Goal: Task Accomplishment & Management: Use online tool/utility

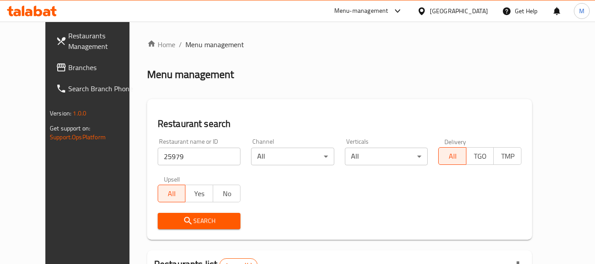
click at [173, 155] on input "25979" at bounding box center [199, 156] width 83 height 18
paste input "It's Indi Restaurant"
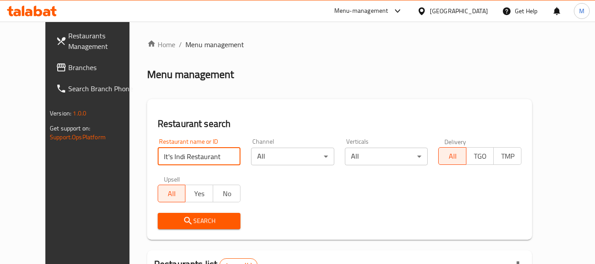
click at [173, 220] on span "Search" at bounding box center [199, 220] width 69 height 11
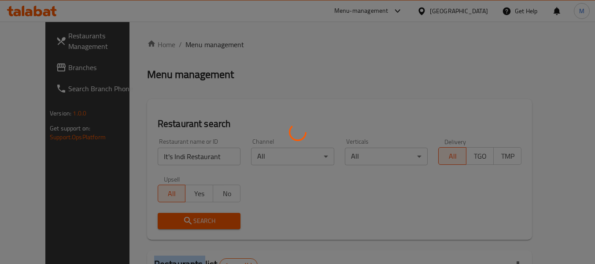
click at [173, 220] on div at bounding box center [297, 132] width 595 height 264
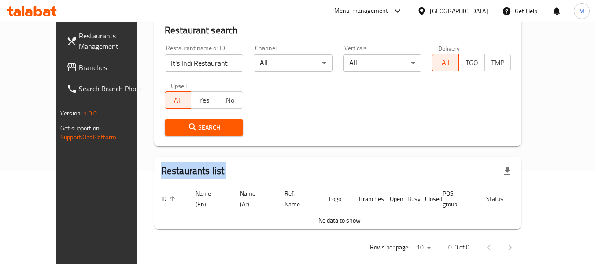
scroll to position [96, 0]
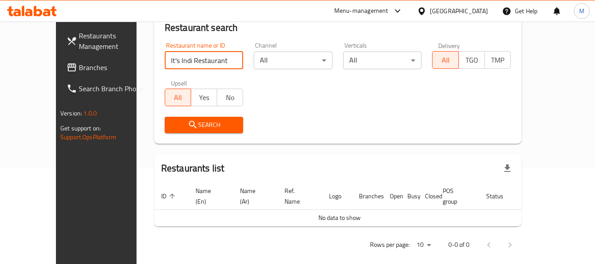
drag, startPoint x: 139, startPoint y: 60, endPoint x: 102, endPoint y: 58, distance: 37.0
click at [136, 58] on div "Home / Menu management Menu management Restaurant search Restaurant name or ID …" at bounding box center [337, 100] width 402 height 348
type input "s Indi Restaurant"
click button "Search" at bounding box center [204, 125] width 79 height 16
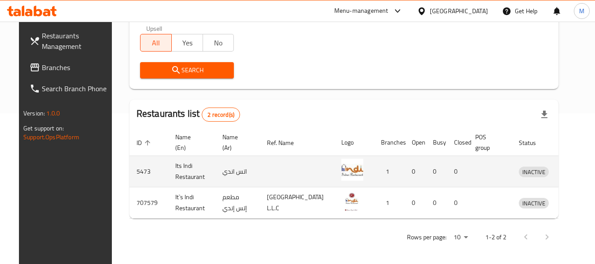
scroll to position [153, 0]
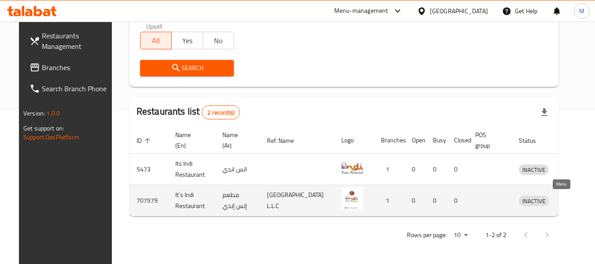
click at [572, 201] on icon "enhanced table" at bounding box center [573, 201] width 3 height 4
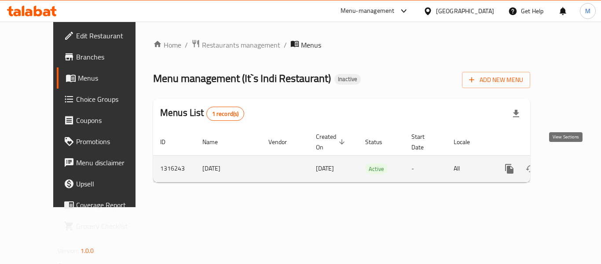
click at [571, 158] on link "enhanced table" at bounding box center [572, 168] width 21 height 21
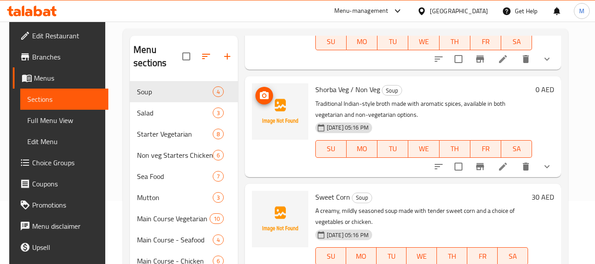
scroll to position [176, 0]
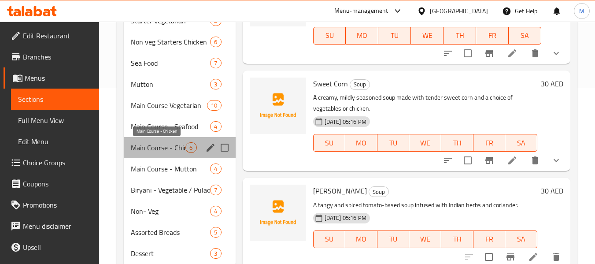
click at [135, 147] on span "Main Course - Chicken" at bounding box center [158, 147] width 55 height 11
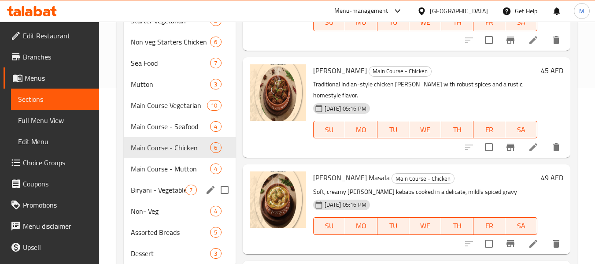
click at [161, 179] on div "Biryani - Vegetable / Pulao 7" at bounding box center [179, 189] width 111 height 21
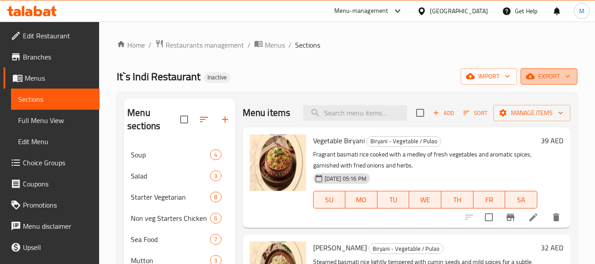
click at [545, 78] on span "export" at bounding box center [548, 76] width 43 height 11
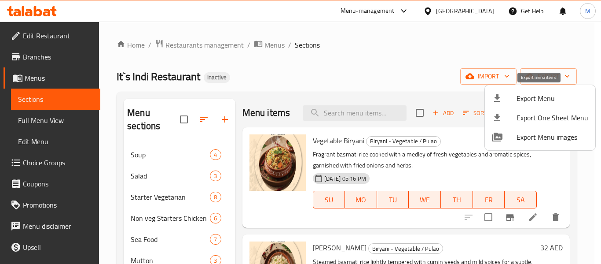
click at [515, 97] on div at bounding box center [504, 98] width 25 height 11
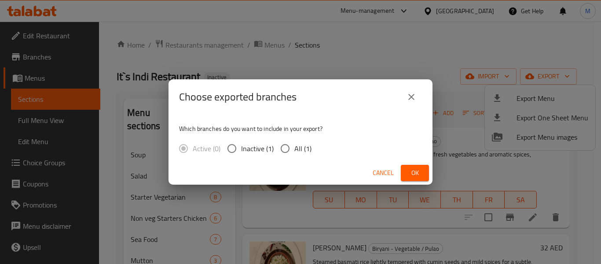
click at [300, 149] on span "All (1)" at bounding box center [302, 148] width 17 height 11
click at [294, 149] on input "All (1)" at bounding box center [285, 148] width 18 height 18
radio input "true"
click at [417, 169] on span "Ok" at bounding box center [415, 172] width 14 height 11
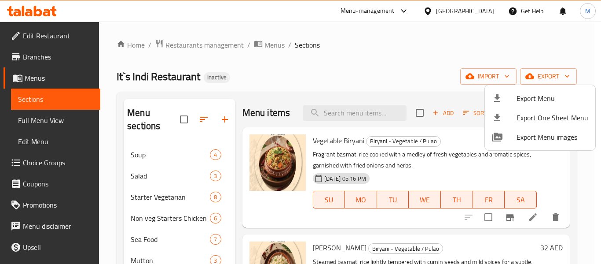
click at [306, 72] on div at bounding box center [300, 132] width 601 height 264
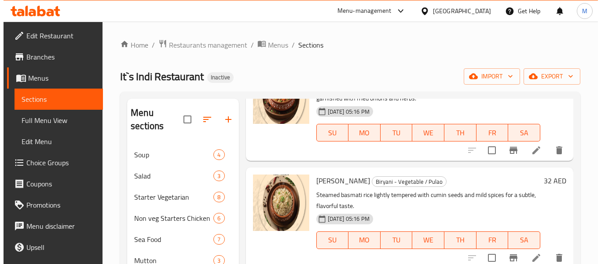
scroll to position [220, 0]
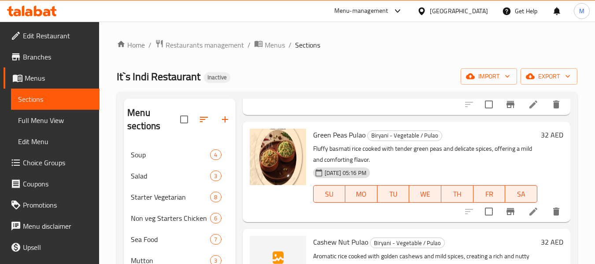
click at [564, 86] on div "Home / Restaurants management / Menus / Sections It`s Indi Restaurant Inactive …" at bounding box center [347, 244] width 460 height 411
click at [565, 78] on icon "button" at bounding box center [567, 76] width 9 height 9
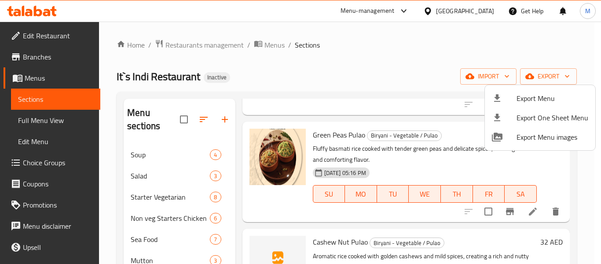
click at [543, 93] on span "Export Menu" at bounding box center [553, 98] width 72 height 11
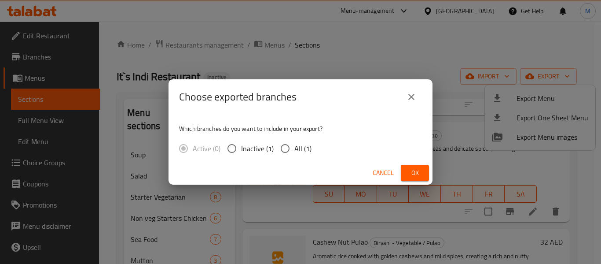
click at [296, 147] on span "All (1)" at bounding box center [302, 148] width 17 height 11
click at [294, 147] on input "All (1)" at bounding box center [285, 148] width 18 height 18
radio input "true"
click at [414, 170] on span "Ok" at bounding box center [415, 172] width 14 height 11
